Goal: Task Accomplishment & Management: Manage account settings

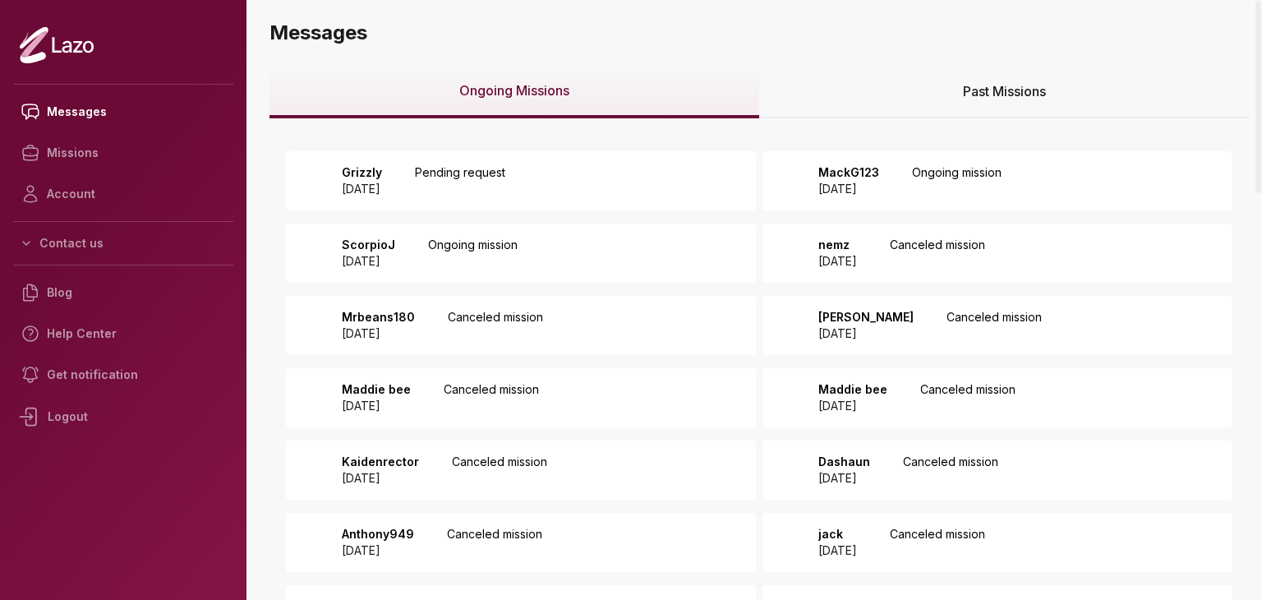
click at [551, 178] on div "Grizzly 2025 August 26 Pending request" at bounding box center [521, 180] width 470 height 59
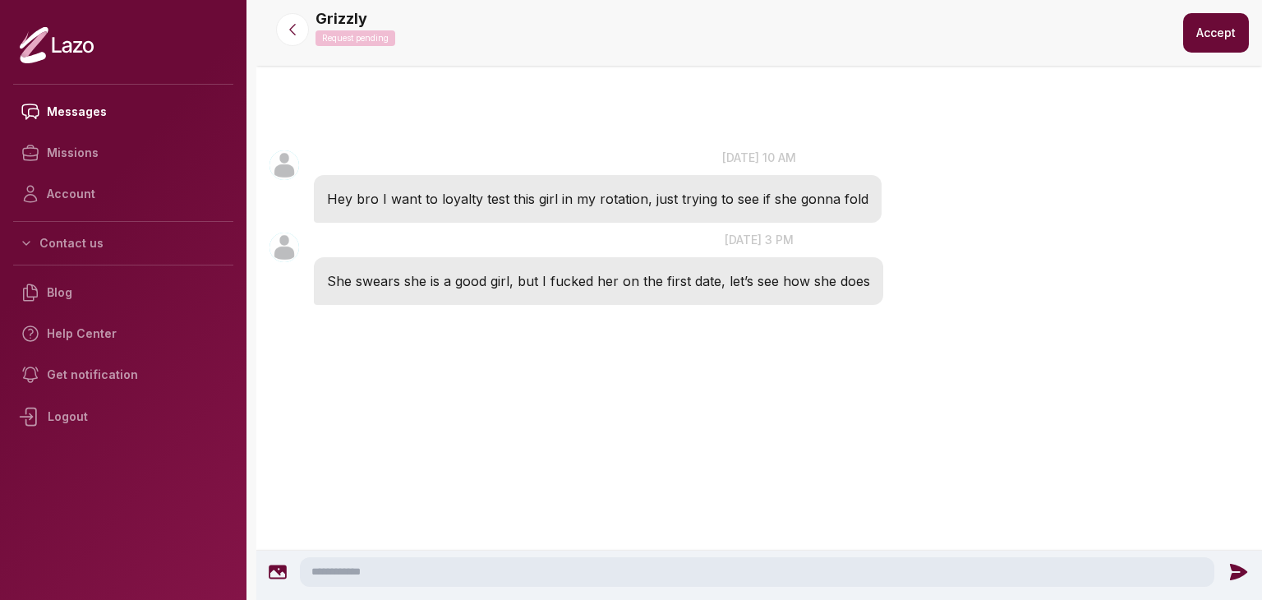
click at [739, 569] on textarea at bounding box center [757, 572] width 915 height 30
type textarea "**********"
click at [1235, 567] on icon at bounding box center [1241, 572] width 17 height 16
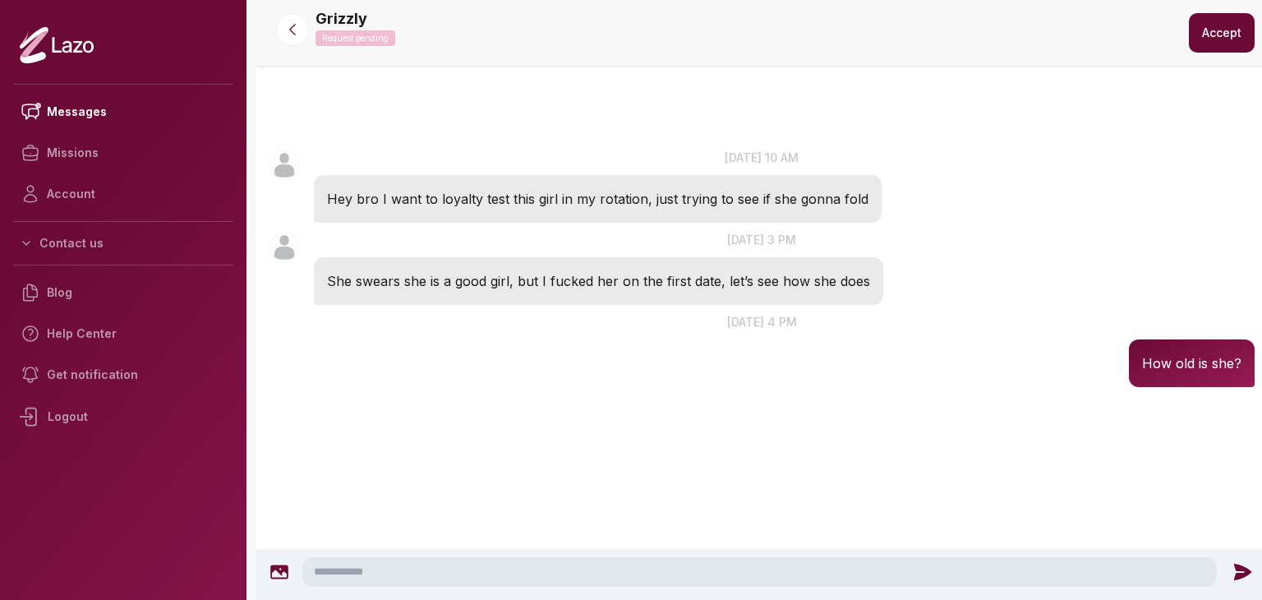
click at [1239, 34] on button "Accept" at bounding box center [1222, 32] width 66 height 39
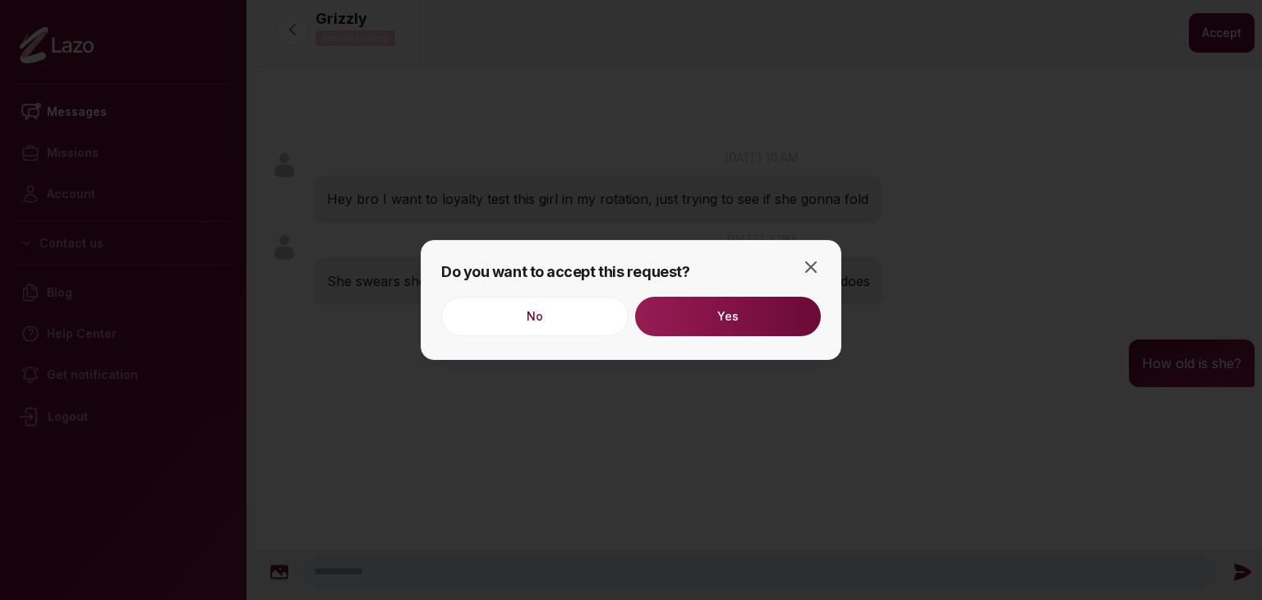
click at [674, 333] on button "Yes" at bounding box center [728, 316] width 186 height 39
click at [730, 310] on button "Yes" at bounding box center [728, 316] width 186 height 39
click at [804, 264] on icon "button" at bounding box center [811, 267] width 20 height 20
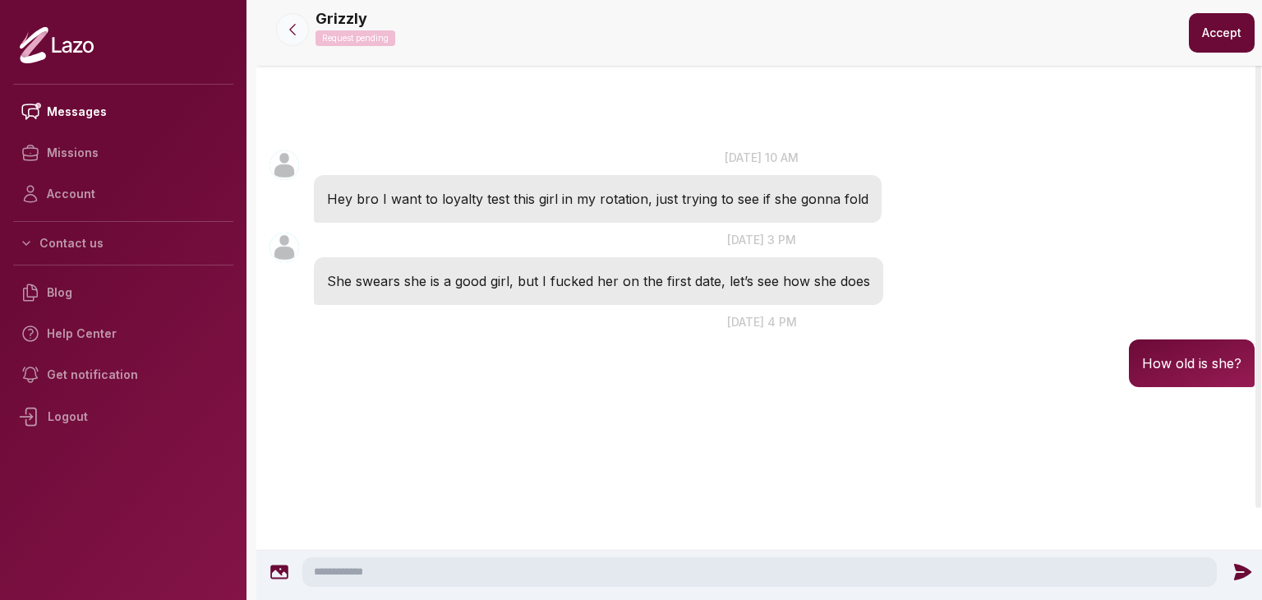
click at [283, 19] on button at bounding box center [292, 29] width 33 height 33
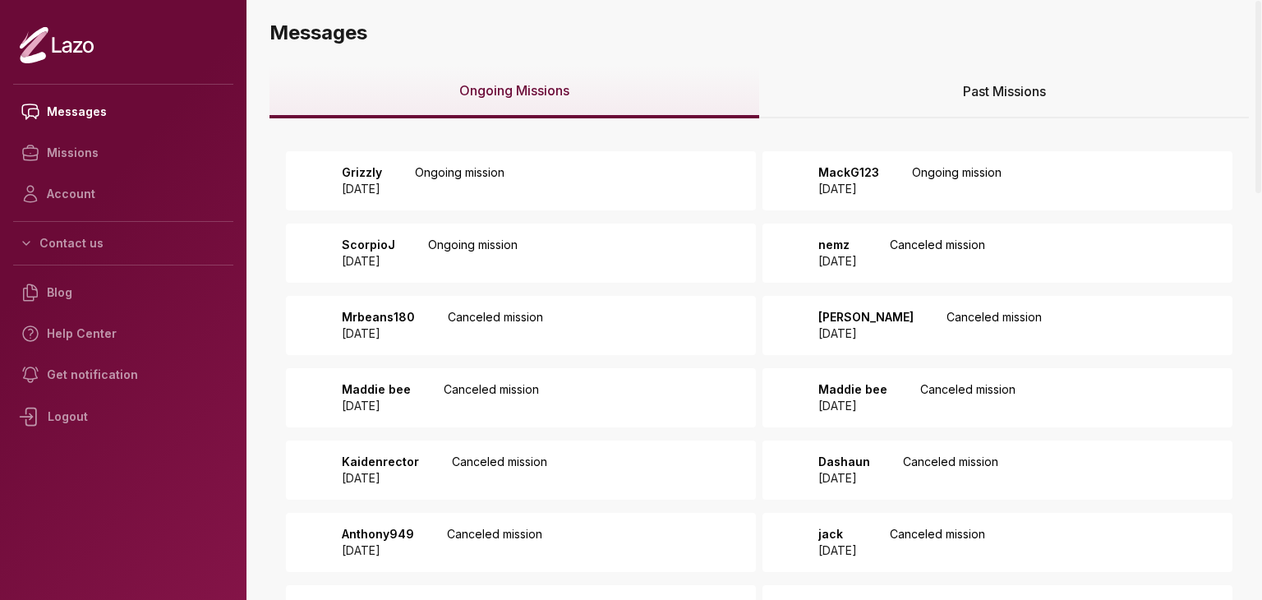
click at [879, 165] on p "MackG123" at bounding box center [848, 172] width 61 height 16
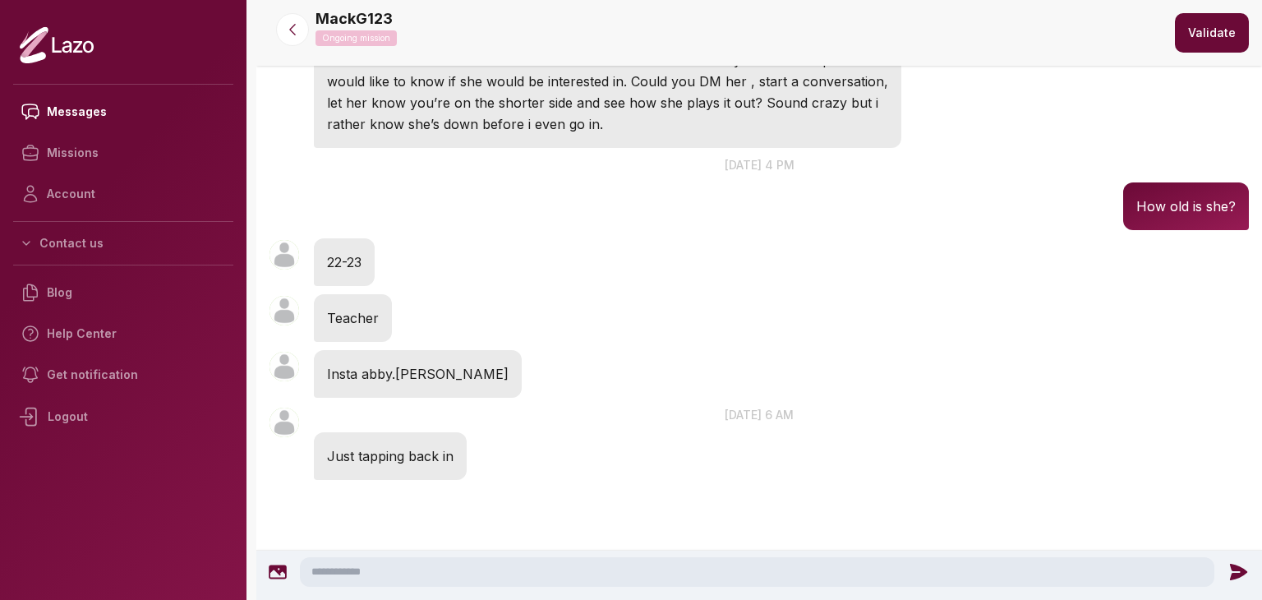
scroll to position [176, 0]
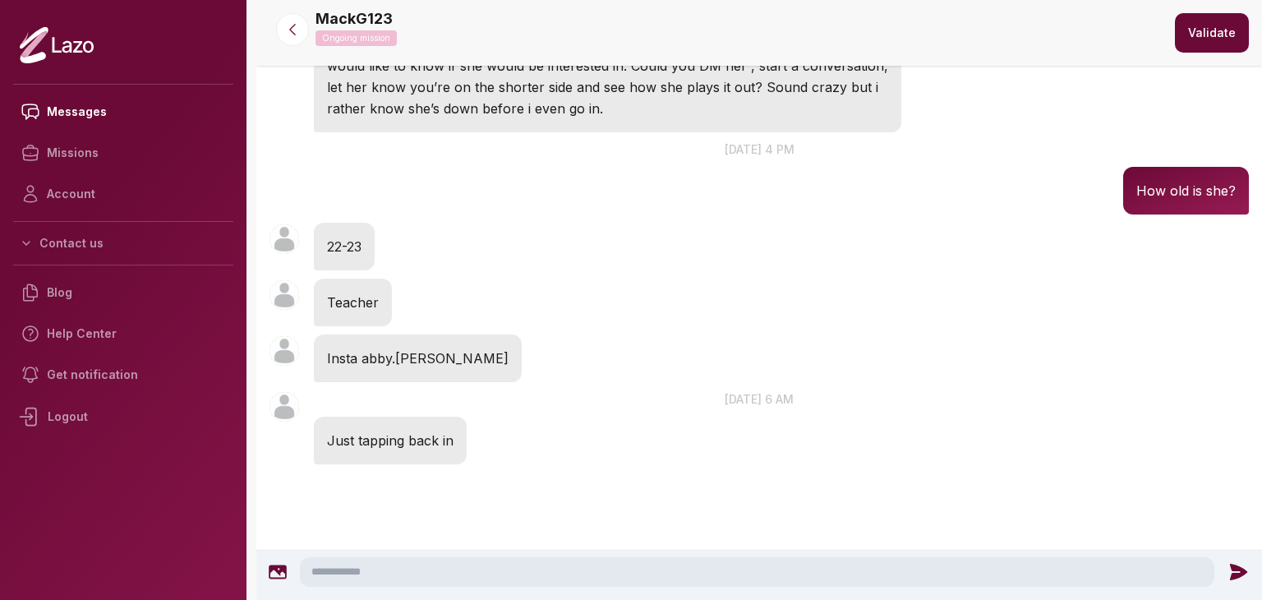
click at [603, 566] on textarea at bounding box center [757, 572] width 915 height 30
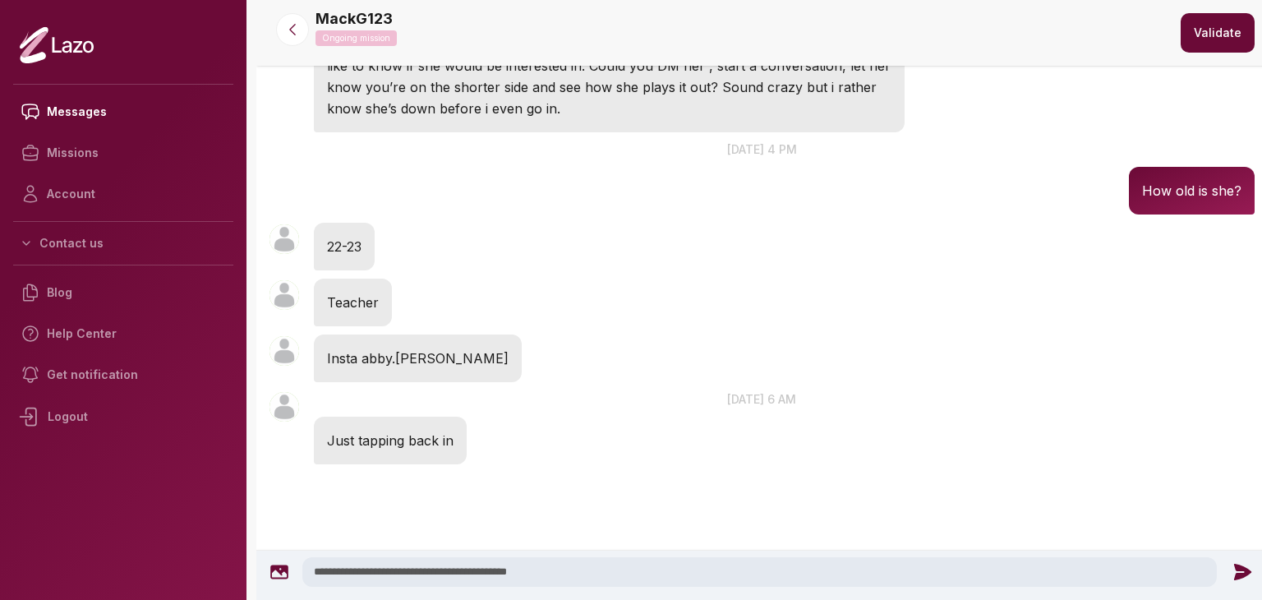
type textarea "**********"
click at [1236, 573] on icon at bounding box center [1241, 572] width 17 height 16
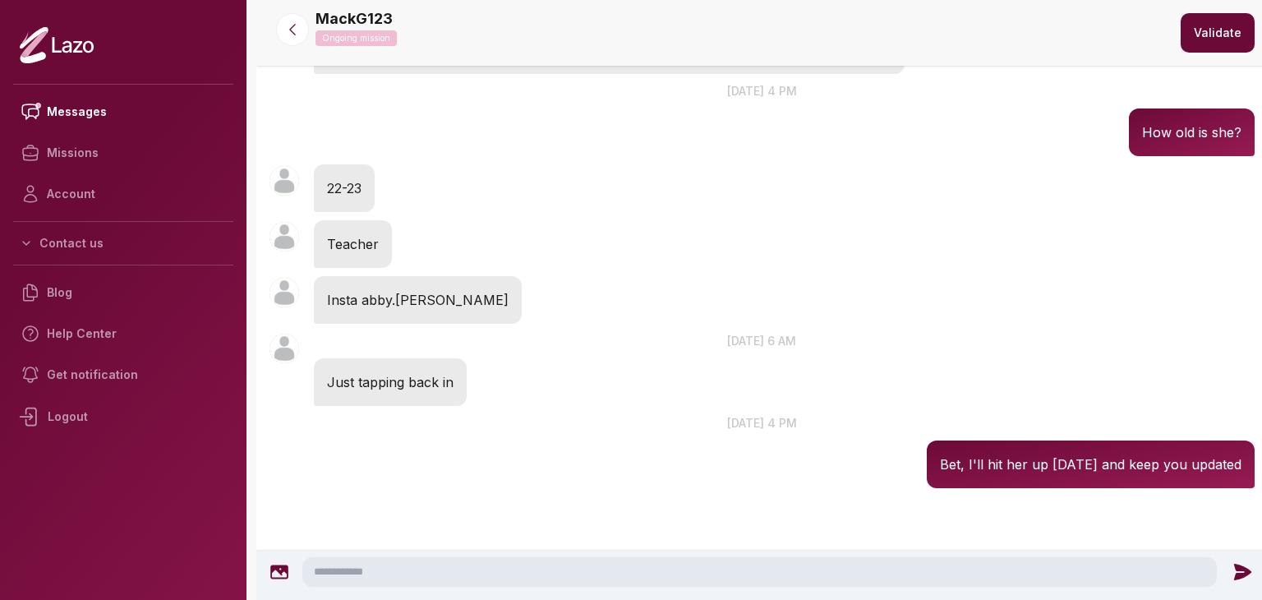
scroll to position [258, 0]
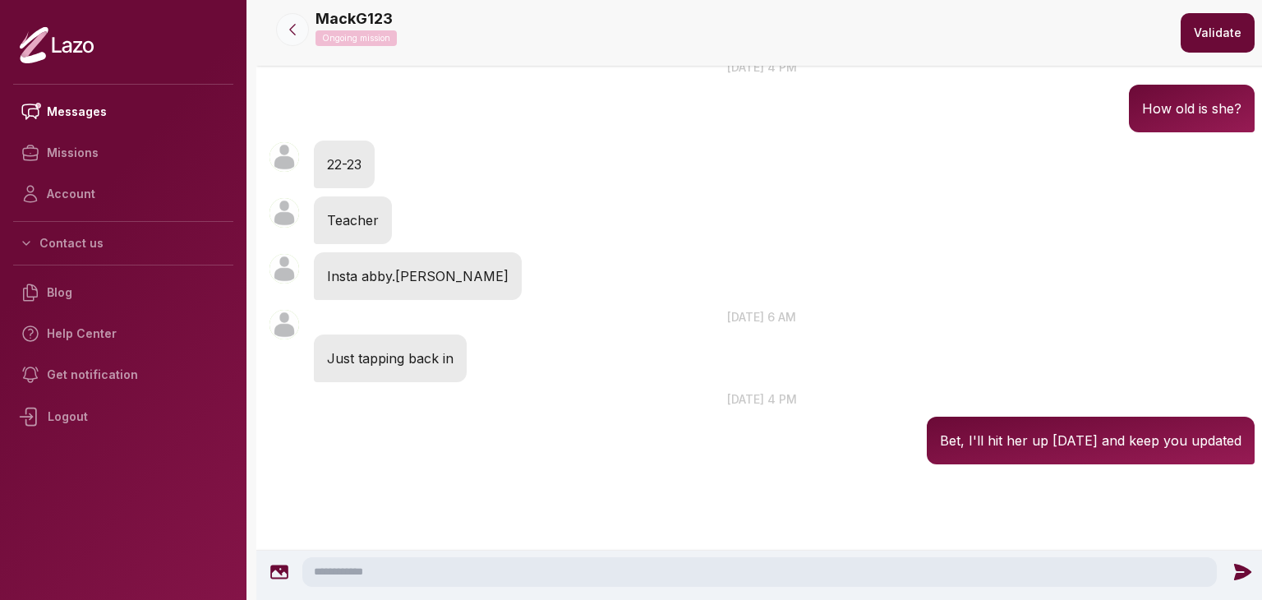
click at [299, 36] on icon at bounding box center [292, 29] width 16 height 16
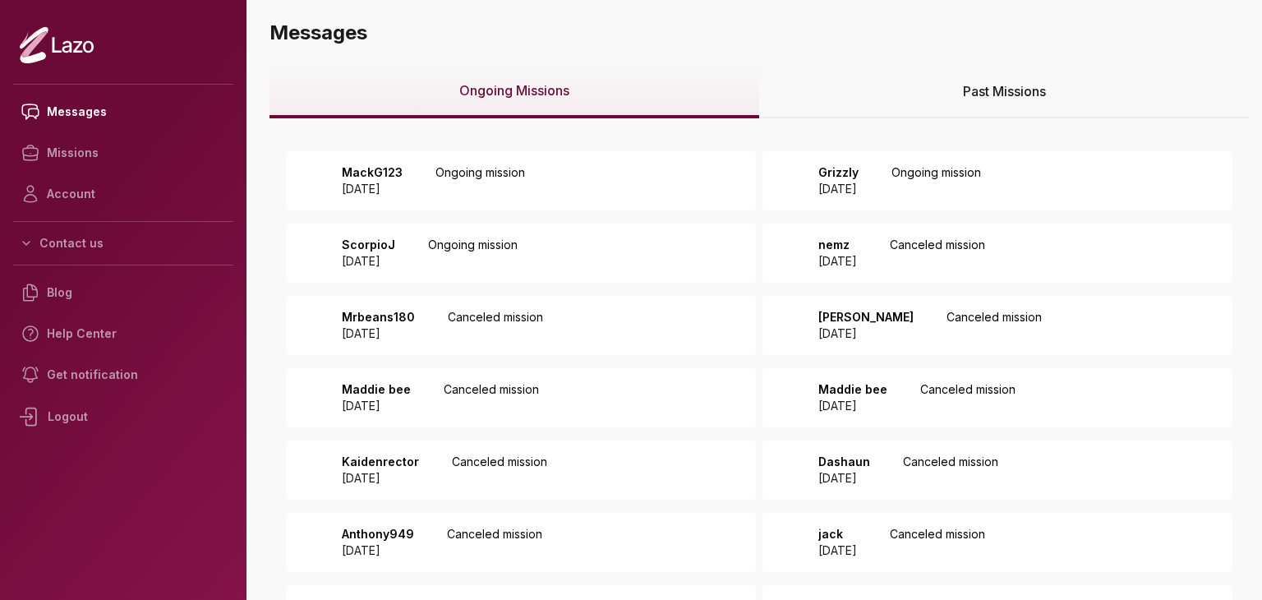
click at [691, 250] on div "ScorpioJ 2025 August 23 Ongoing mission" at bounding box center [521, 253] width 470 height 59
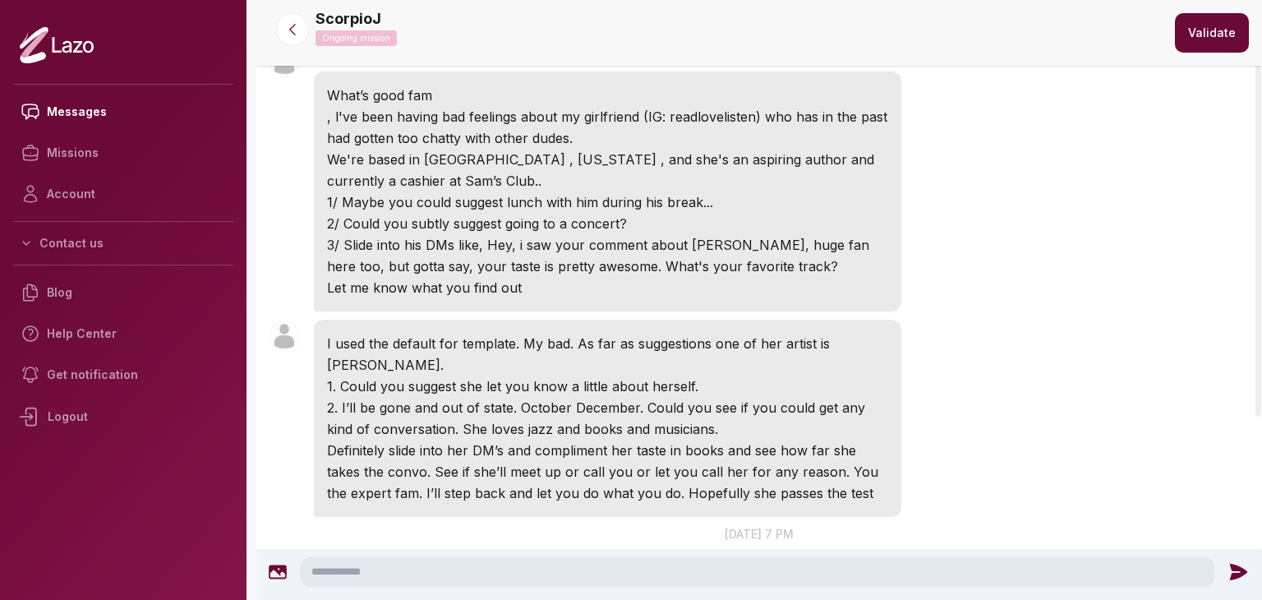
scroll to position [86, 0]
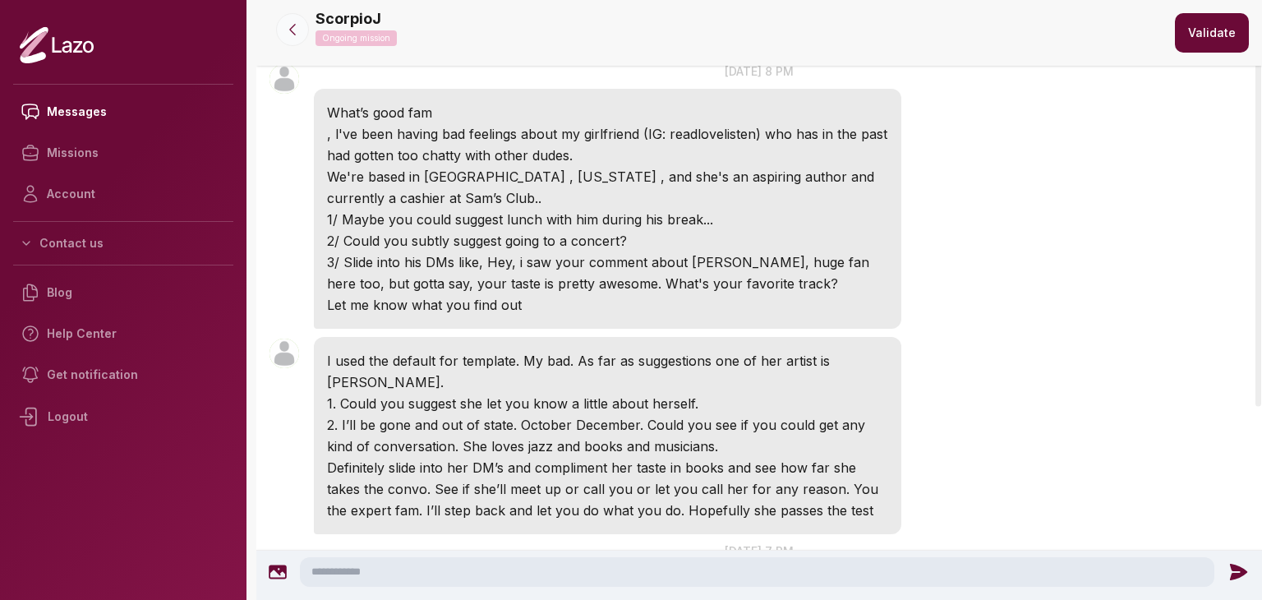
click at [287, 28] on icon at bounding box center [292, 29] width 16 height 16
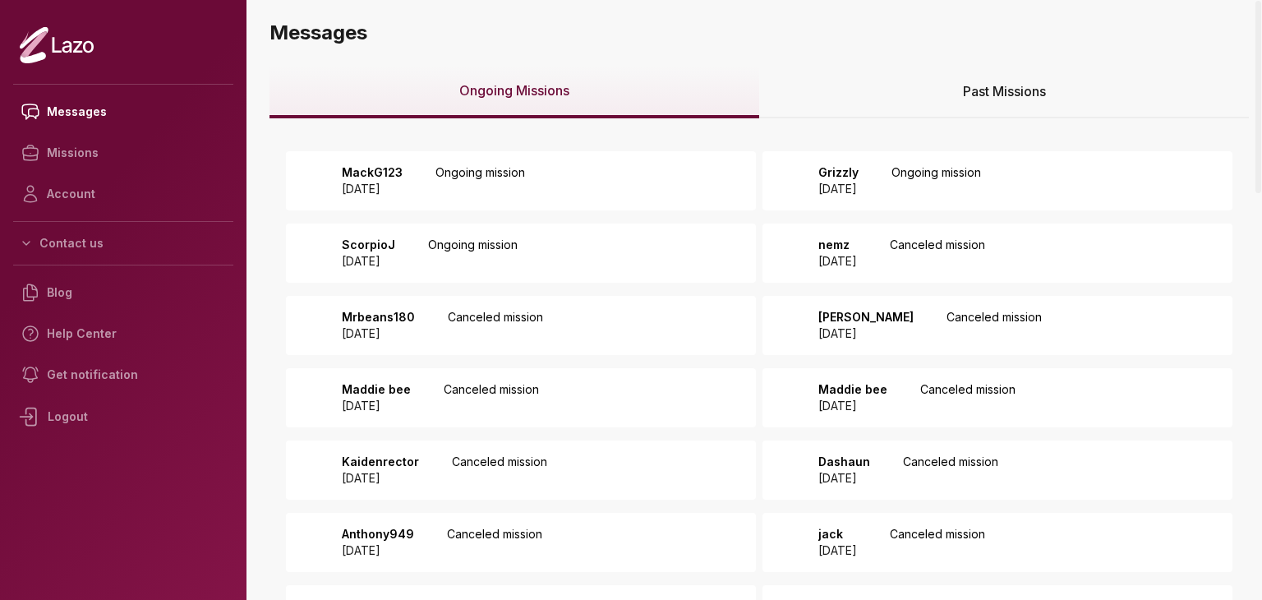
click at [666, 178] on div "MackG123 2025 August 25 Ongoing mission" at bounding box center [521, 180] width 470 height 59
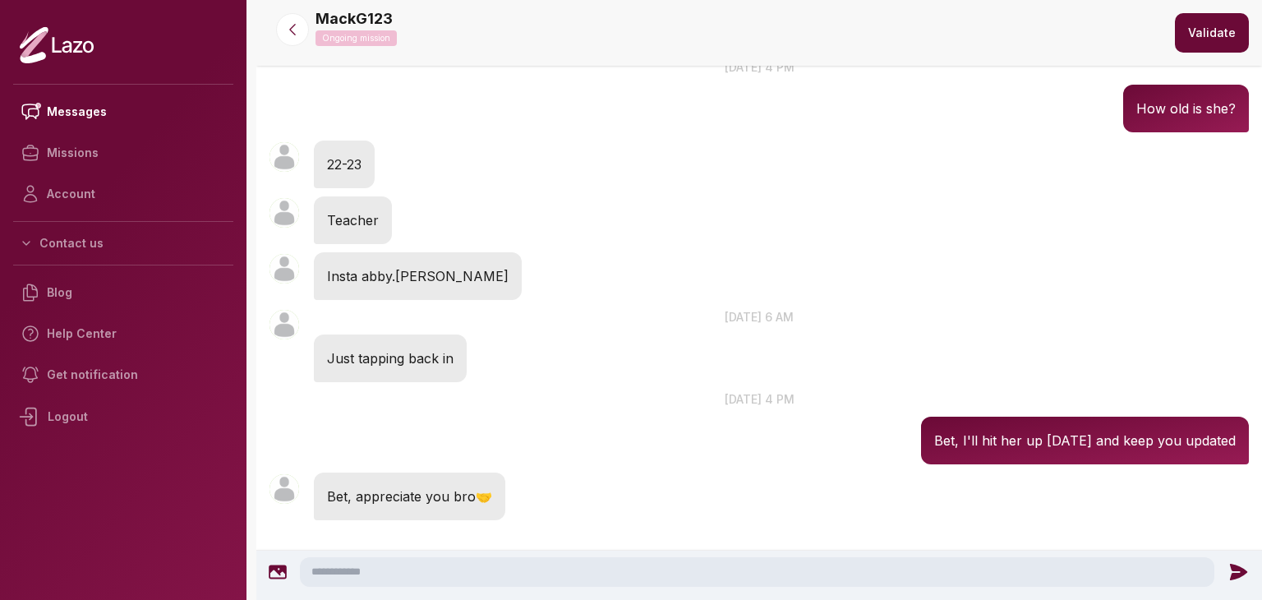
scroll to position [314, 0]
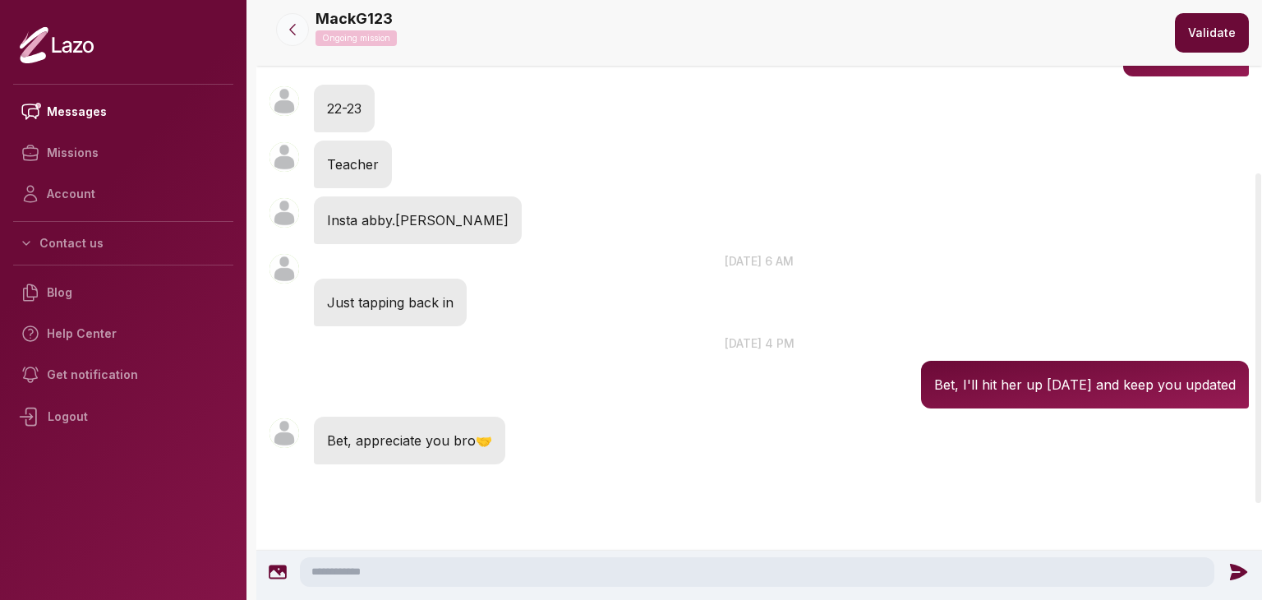
click at [293, 24] on icon at bounding box center [292, 29] width 16 height 16
